Goal: Task Accomplishment & Management: Use online tool/utility

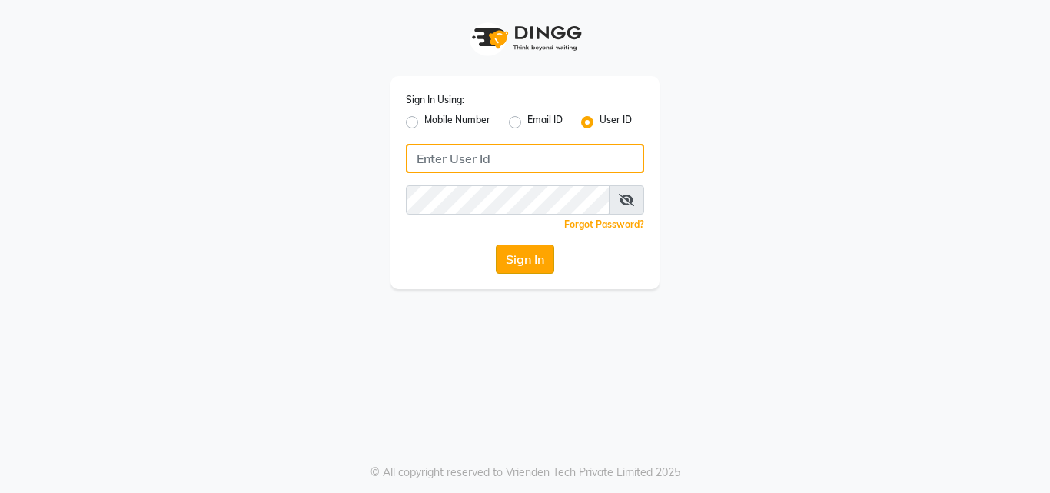
type input "crystal123"
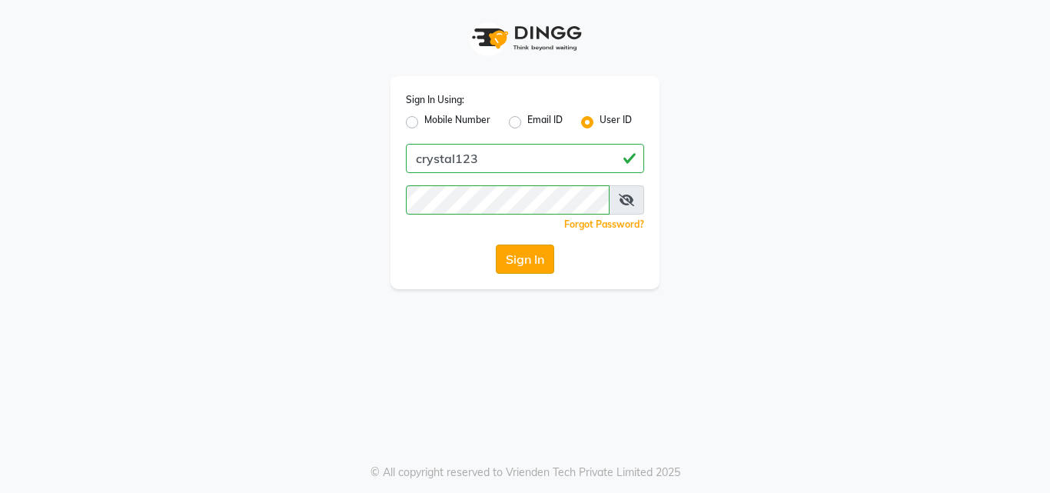
click at [507, 258] on button "Sign In" at bounding box center [525, 258] width 58 height 29
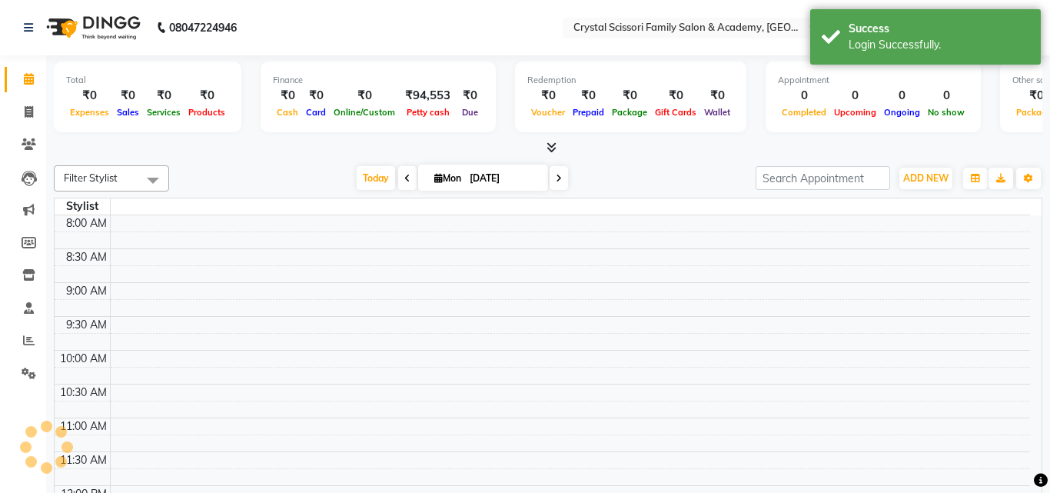
select select "en"
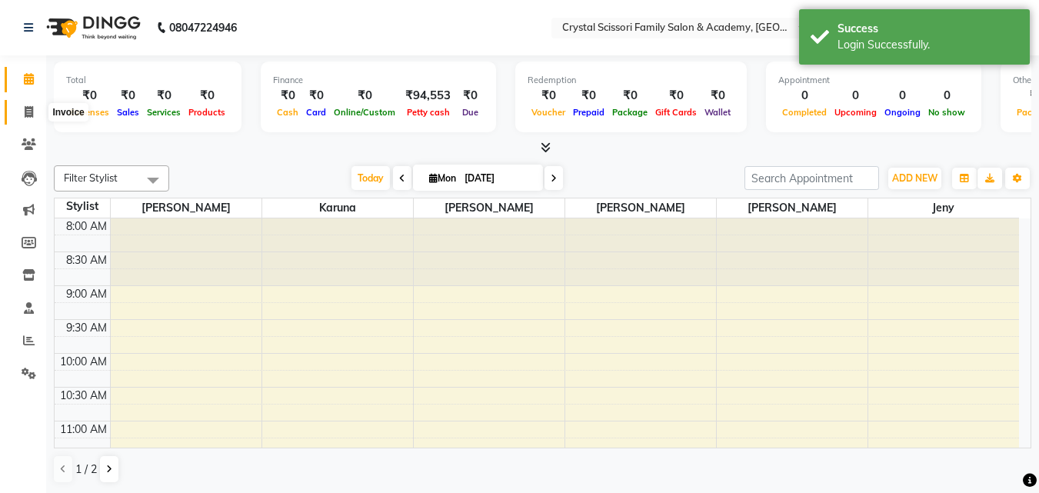
click at [26, 115] on icon at bounding box center [29, 112] width 8 height 12
select select "service"
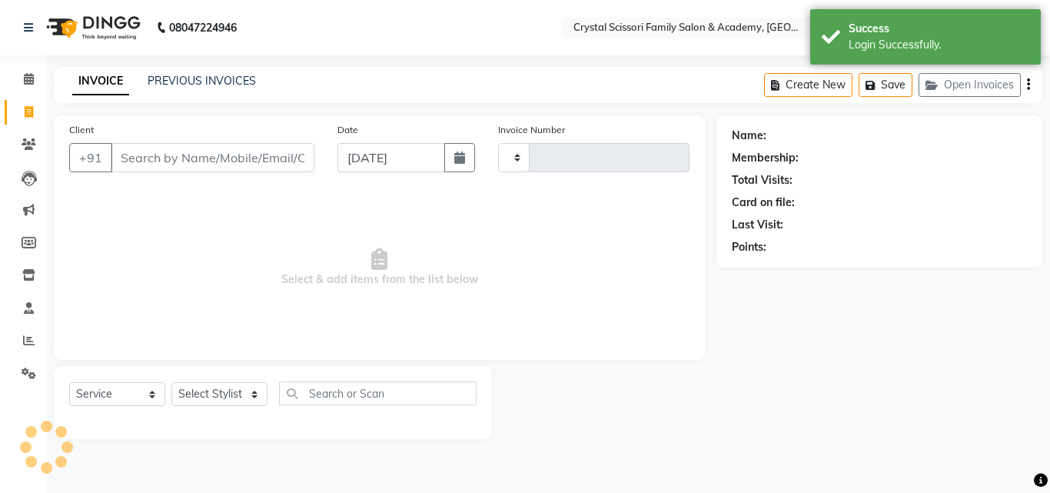
type input "0176"
select select "7399"
